Goal: Task Accomplishment & Management: Manage account settings

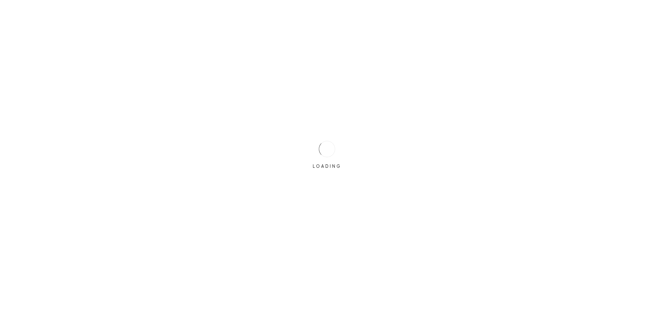
click at [314, 151] on div "LOADING" at bounding box center [327, 155] width 34 height 34
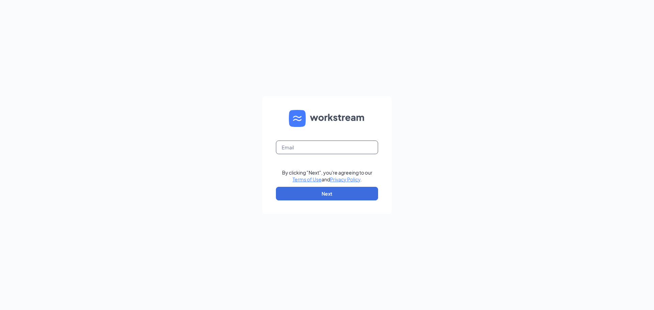
click at [311, 150] on input "text" at bounding box center [327, 148] width 102 height 14
type input "gmlecanto@bleedblue.net"
click at [312, 190] on button "Next" at bounding box center [327, 194] width 102 height 14
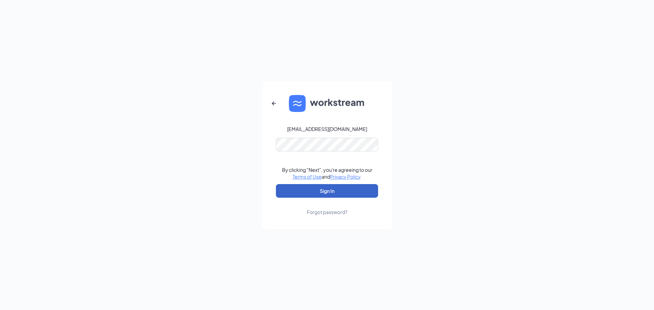
click at [311, 189] on button "Sign In" at bounding box center [327, 191] width 102 height 14
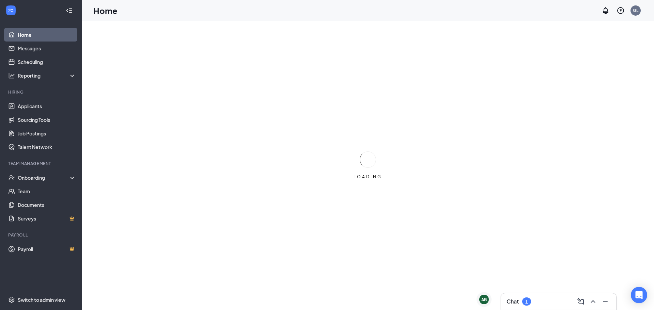
click at [522, 304] on div "Chat 1" at bounding box center [519, 302] width 25 height 8
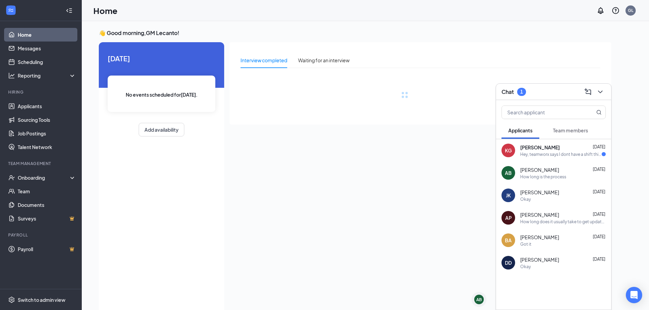
click at [548, 149] on span "[PERSON_NAME]" at bounding box center [540, 147] width 40 height 7
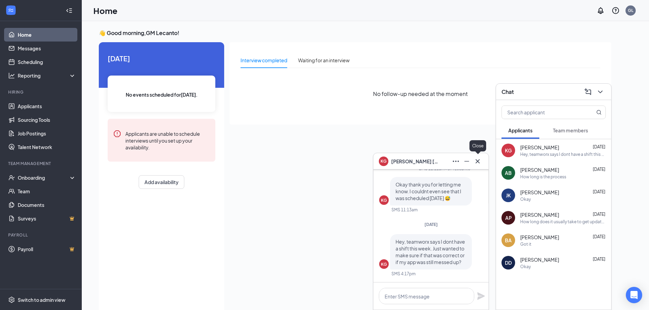
click at [475, 157] on icon "Cross" at bounding box center [478, 161] width 8 height 8
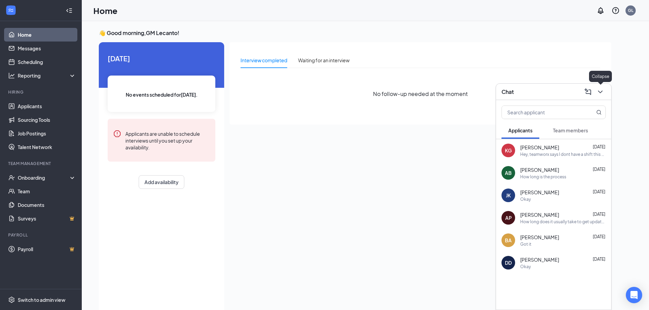
click at [600, 91] on icon "ChevronDown" at bounding box center [600, 92] width 8 height 8
